Goal: Task Accomplishment & Management: Use online tool/utility

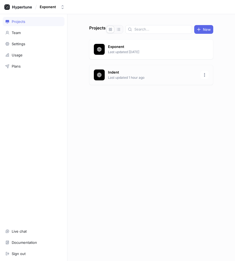
click at [108, 73] on p "Indent" at bounding box center [152, 72] width 89 height 5
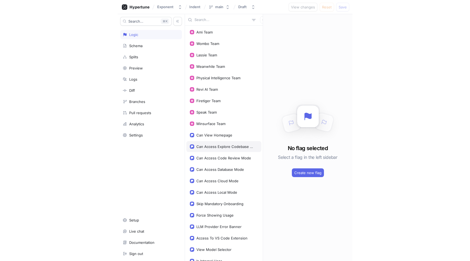
scroll to position [12, 0]
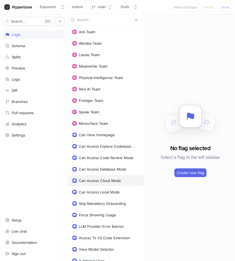
click at [103, 180] on div "Can Access Cloud Mode" at bounding box center [100, 180] width 42 height 4
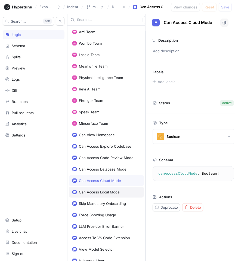
click at [106, 191] on div "Can Access Local Mode" at bounding box center [99, 192] width 41 height 4
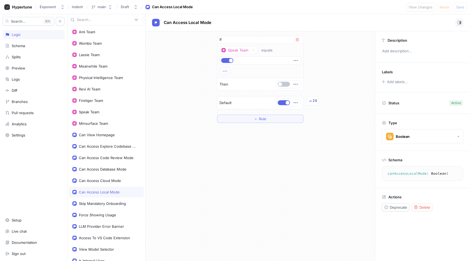
click at [226, 70] on icon "button" at bounding box center [225, 71] width 6 height 6
click at [235, 118] on button "＋ Rule" at bounding box center [260, 119] width 87 height 8
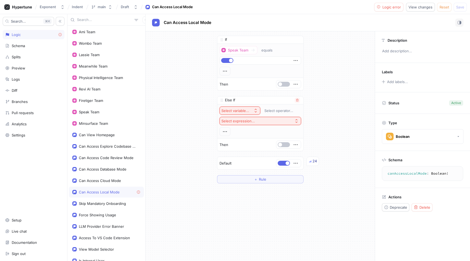
click at [235, 109] on div "Select variable..." at bounding box center [235, 110] width 28 height 5
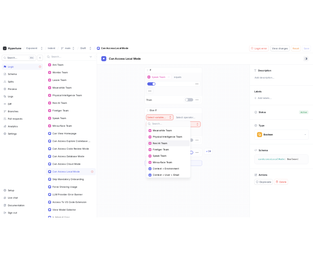
scroll to position [39, 0]
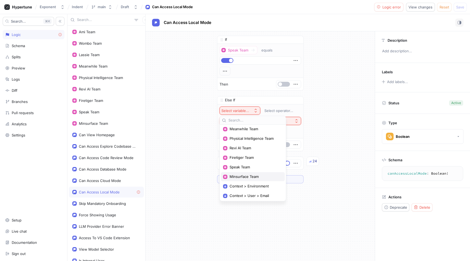
click at [235, 176] on span "Minsurface Team" at bounding box center [255, 176] width 50 height 5
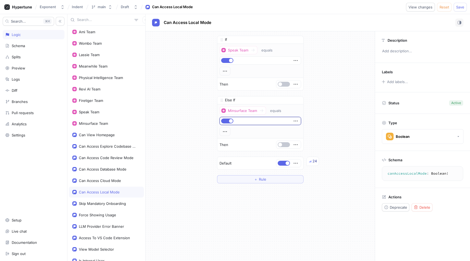
click at [235, 127] on div "If Speak Team equals Then Else If Minsurface Team equals Then To pick up a drag…" at bounding box center [260, 109] width 229 height 156
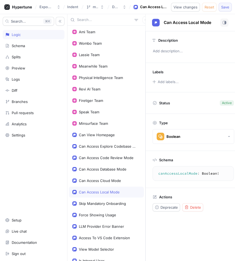
click at [226, 10] on button "Save" at bounding box center [225, 7] width 13 height 9
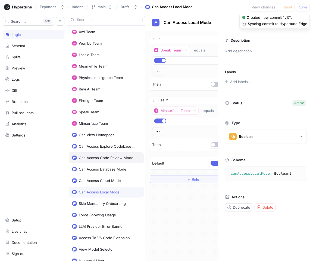
click at [114, 157] on div "Can Access Code Review Mode" at bounding box center [106, 157] width 55 height 4
type textarea "canAccessCodeReviewMode: Boolean!"
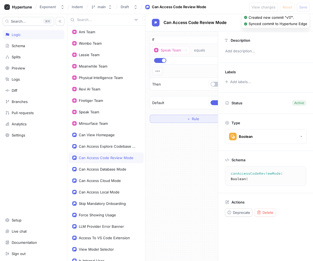
click at [171, 118] on button "＋ Rule" at bounding box center [193, 119] width 87 height 8
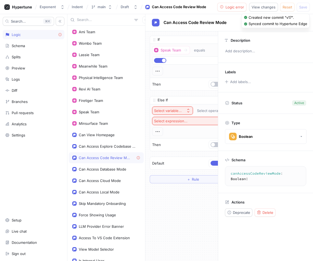
click at [167, 109] on div "Select variable..." at bounding box center [168, 110] width 28 height 5
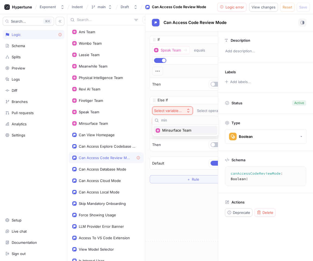
type input "min"
click at [178, 129] on span "Minsurface Team" at bounding box center [187, 130] width 50 height 5
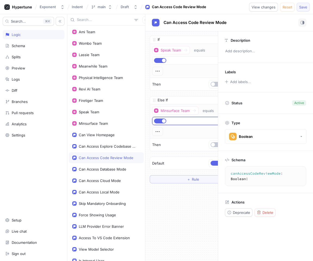
click at [235, 8] on span "Save" at bounding box center [304, 6] width 8 height 3
